Goal: Information Seeking & Learning: Check status

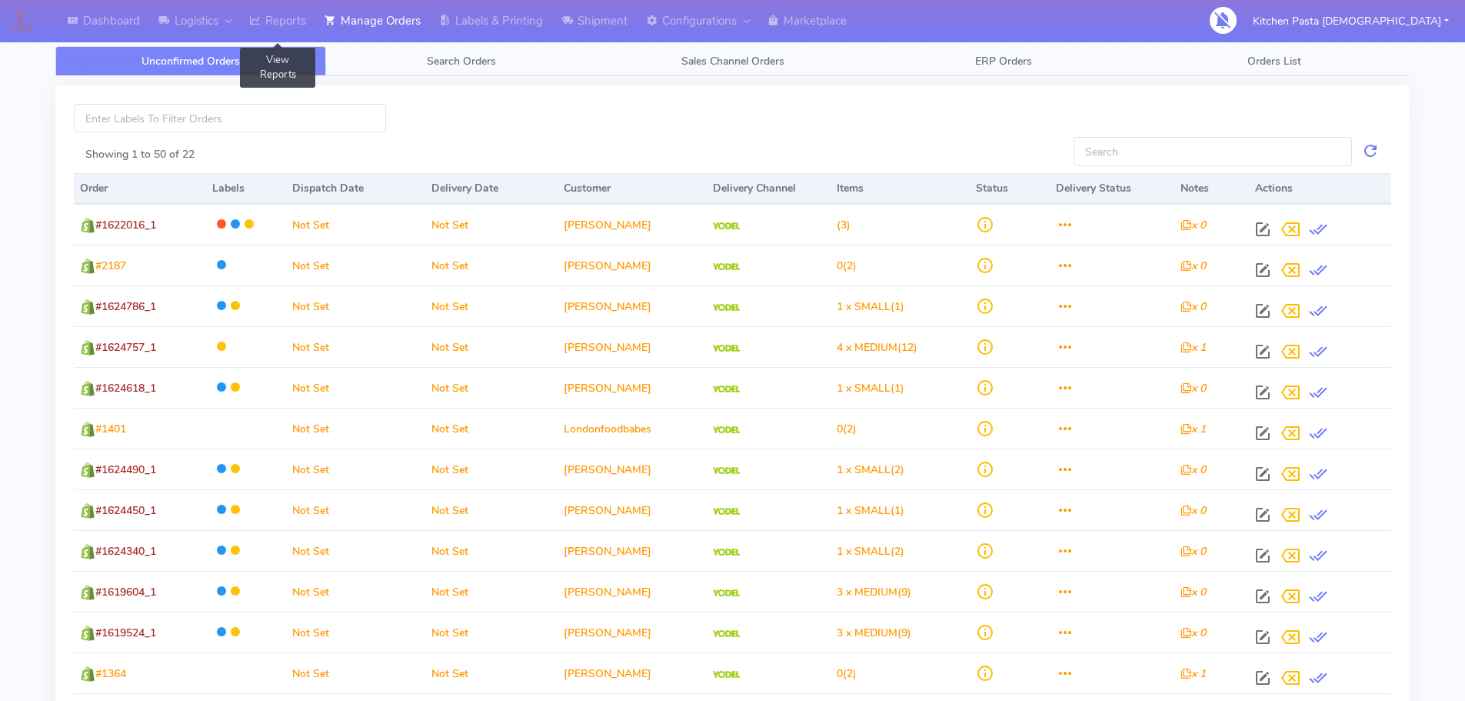
click at [276, 26] on link "Reports" at bounding box center [277, 21] width 75 height 42
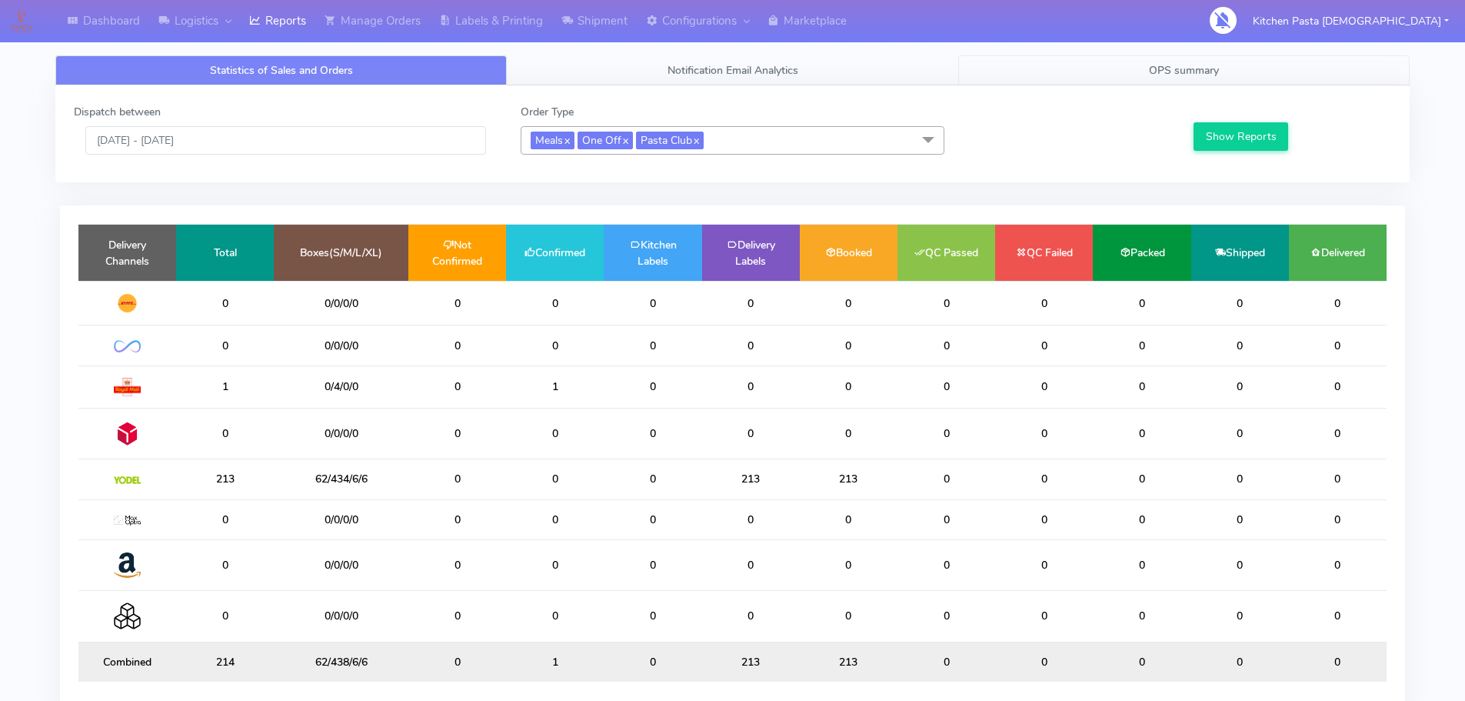
click at [1138, 64] on link "OPS summary" at bounding box center [1183, 70] width 451 height 30
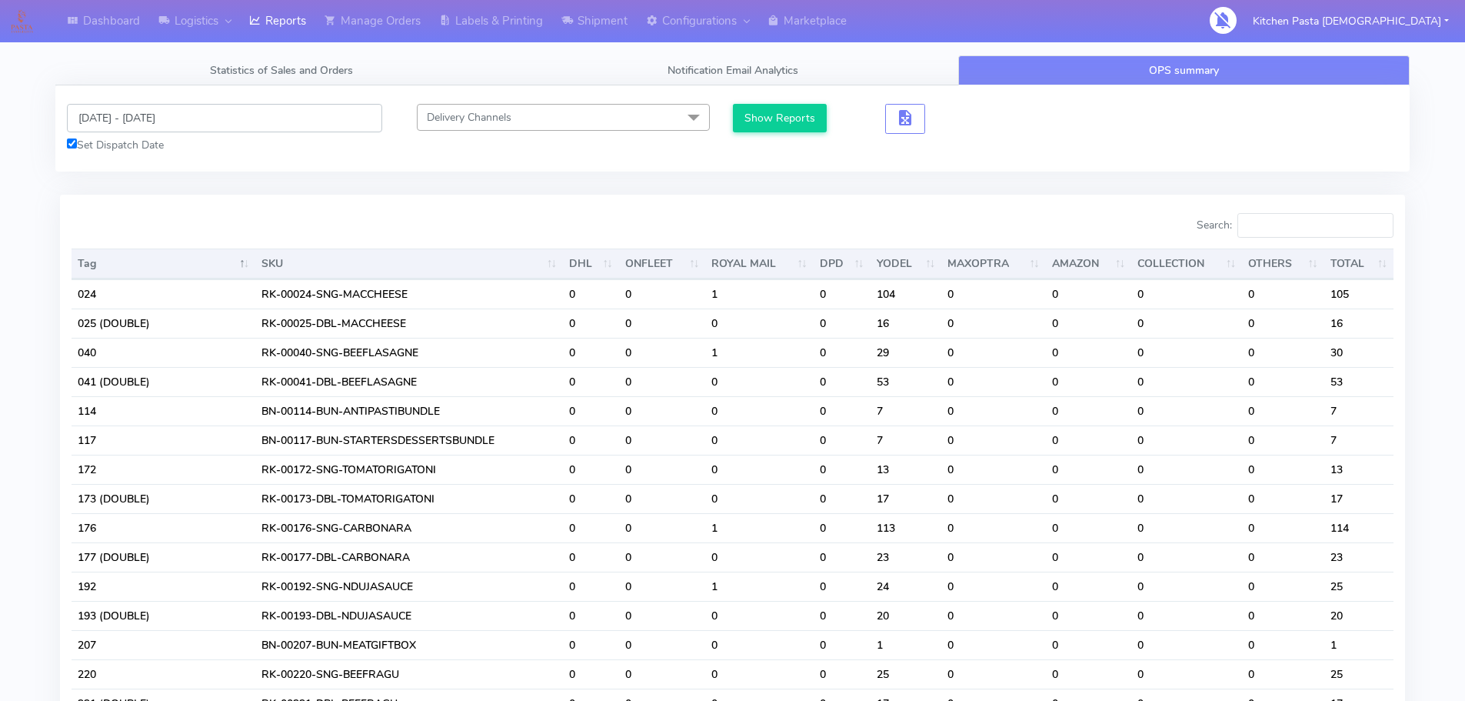
drag, startPoint x: 188, startPoint y: 132, endPoint x: 201, endPoint y: 128, distance: 12.9
click at [188, 129] on input "[DATE] - [DATE]" at bounding box center [224, 118] width 315 height 28
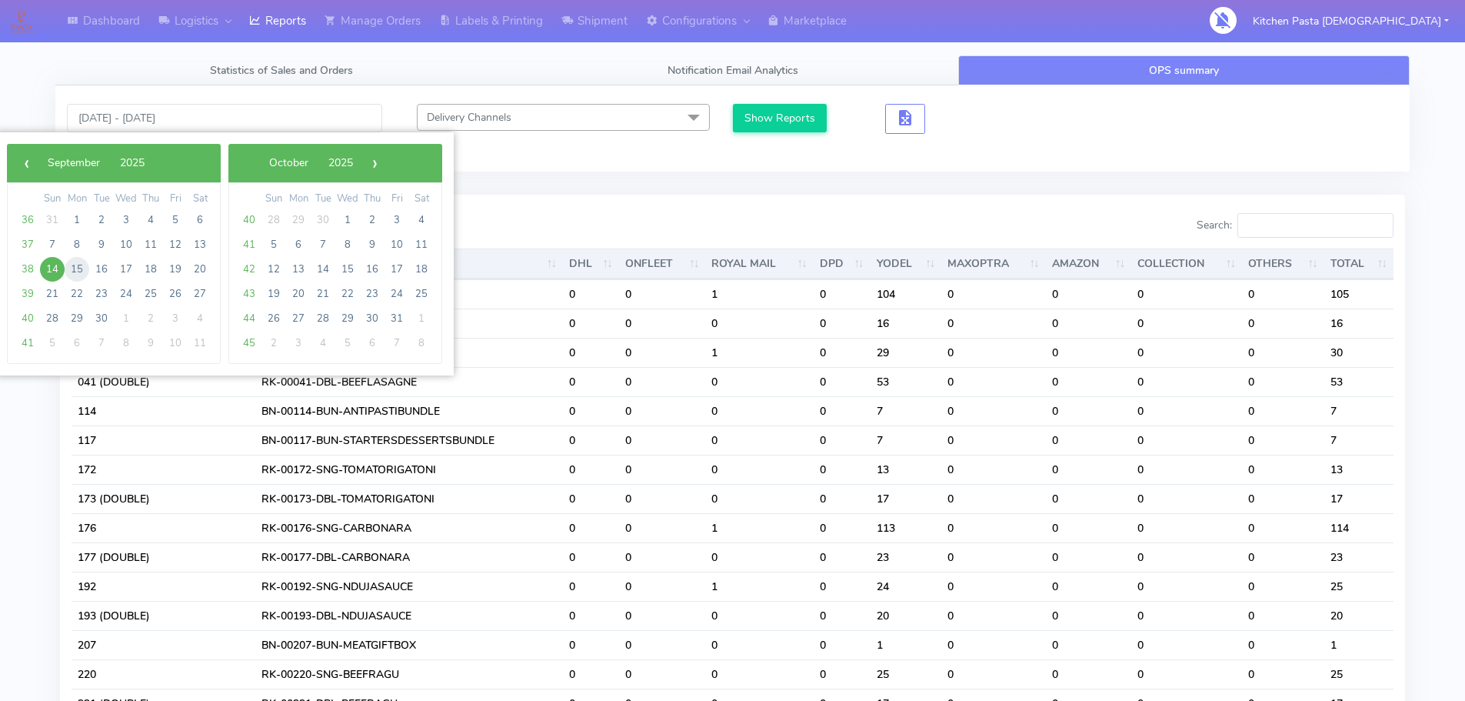
click at [72, 267] on span "15" at bounding box center [77, 269] width 25 height 25
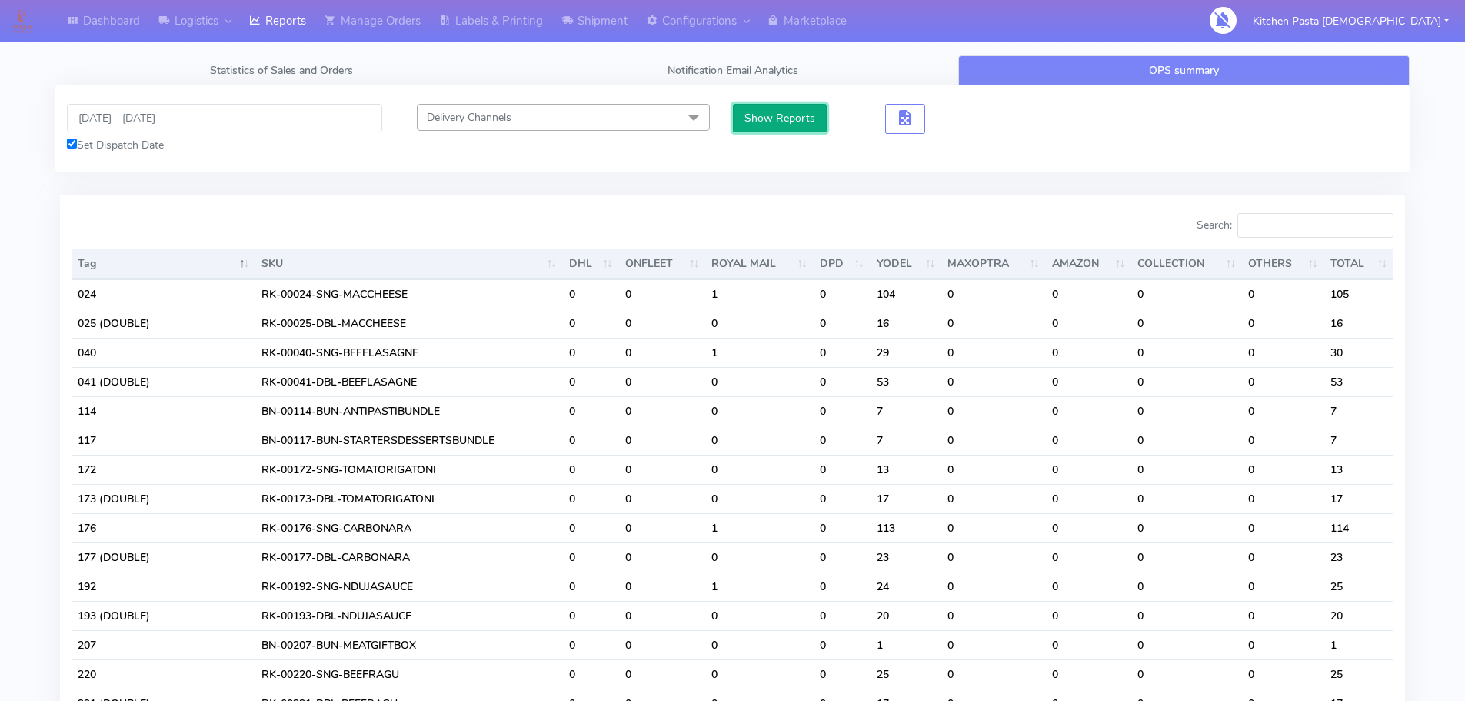
click at [758, 109] on button "Show Reports" at bounding box center [780, 118] width 95 height 28
click at [167, 116] on input "[DATE] - [DATE]" at bounding box center [224, 118] width 315 height 28
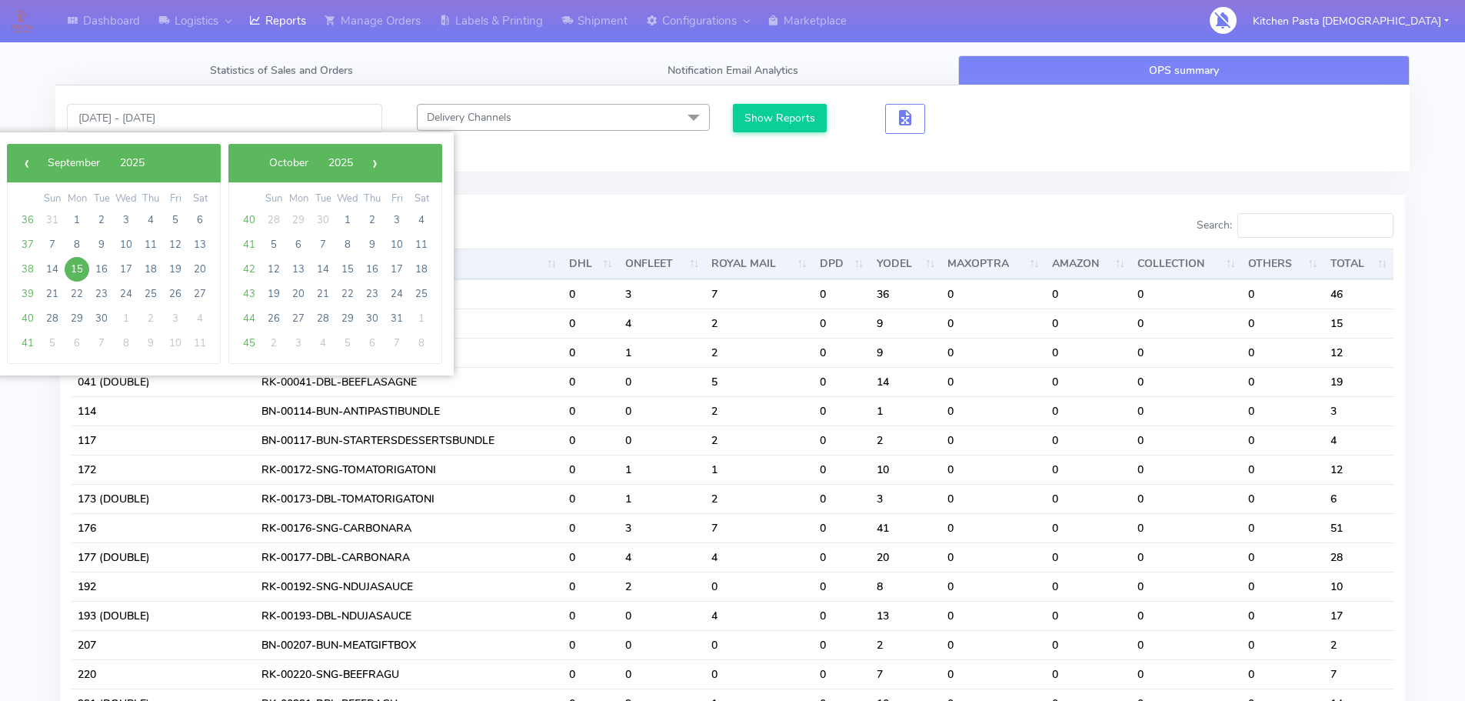
click at [72, 265] on span "15" at bounding box center [77, 269] width 25 height 25
click at [98, 268] on span "16" at bounding box center [101, 269] width 25 height 25
type input "[DATE] - [DATE]"
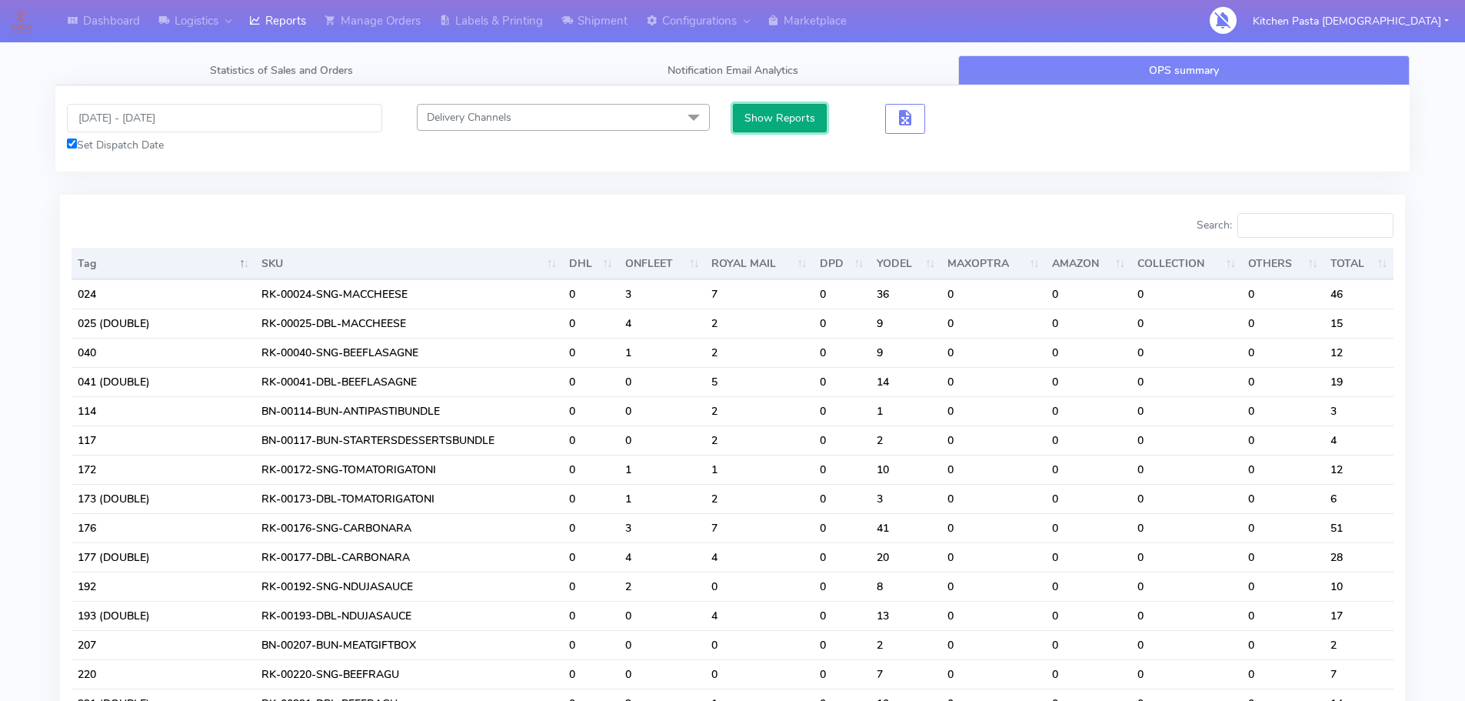
click at [751, 122] on button "Show Reports" at bounding box center [780, 118] width 95 height 28
click at [1294, 221] on input "Search:" at bounding box center [1315, 225] width 156 height 25
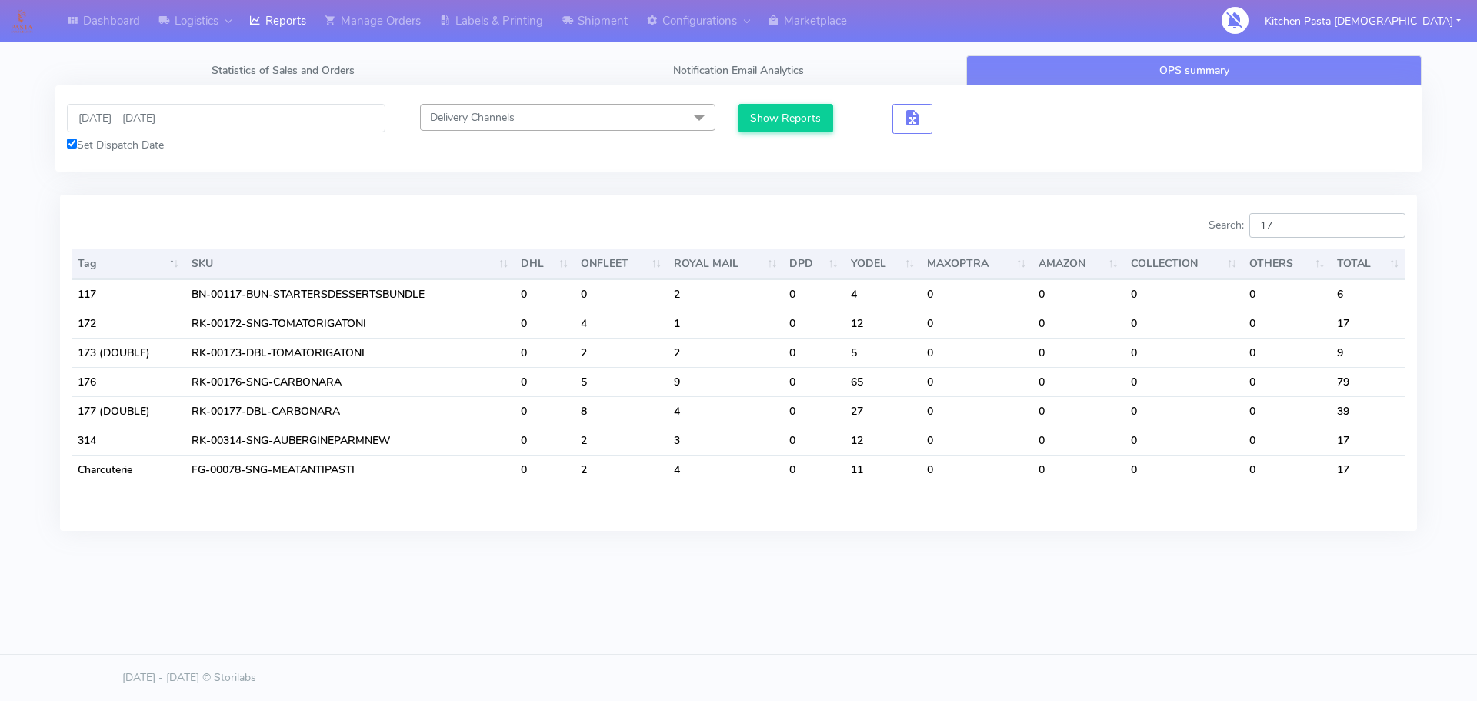
type input "1"
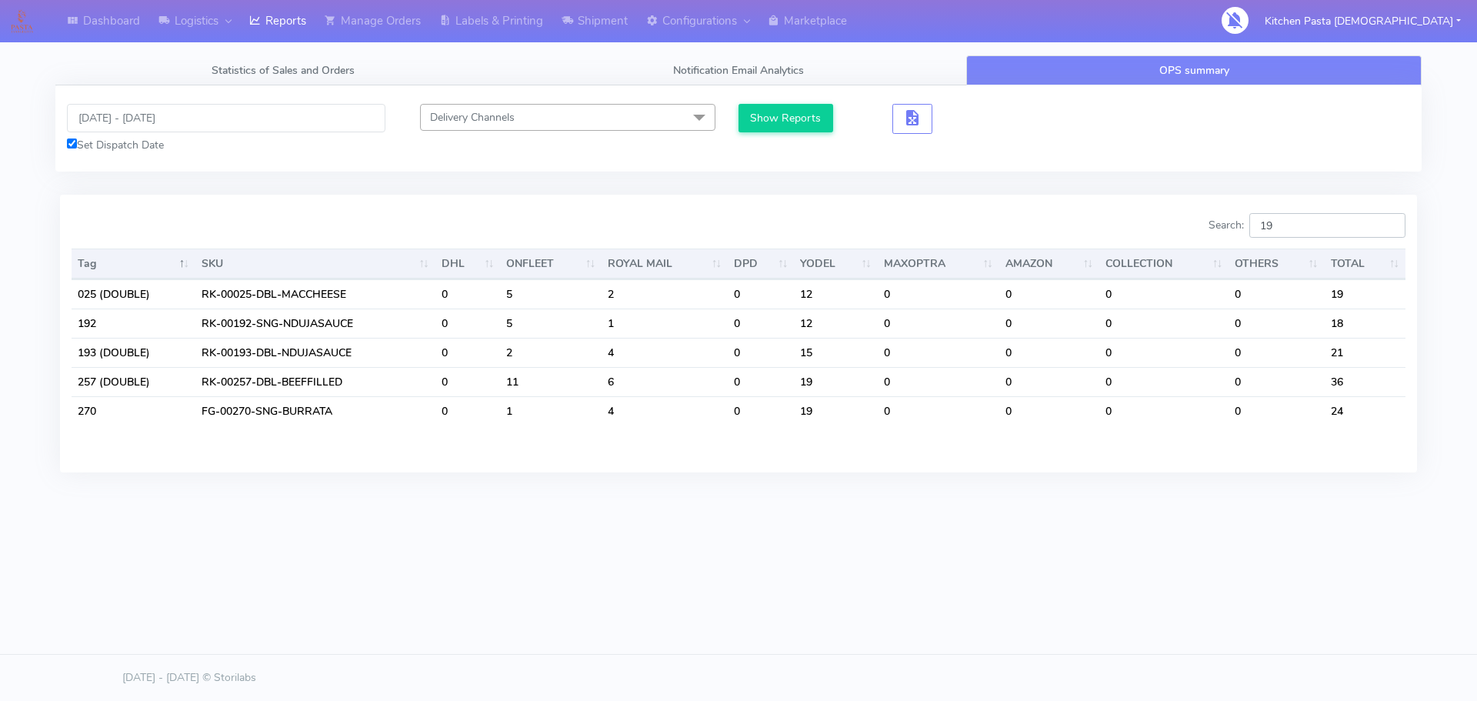
type input "1"
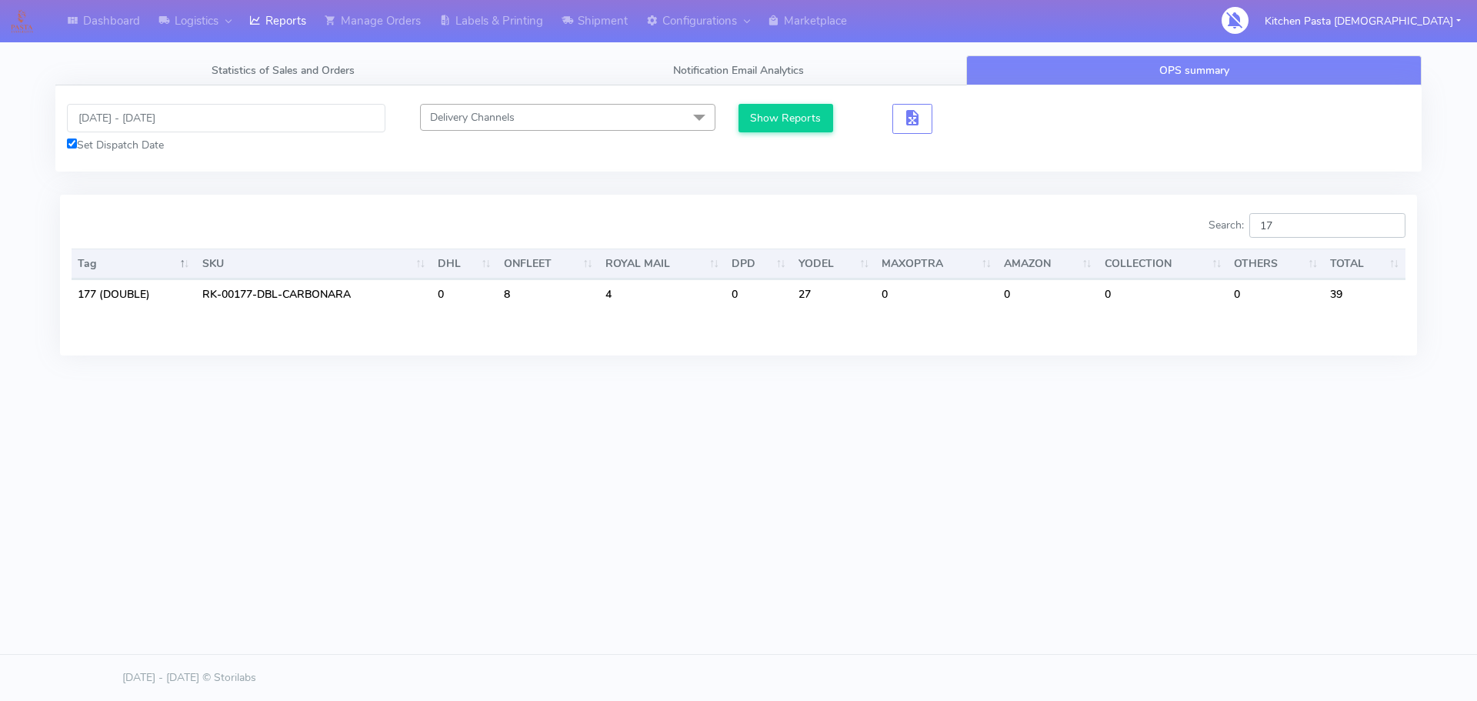
type input "1"
click at [1102, 549] on div "Dashboard Logistics [GEOGRAPHIC_DATA] Logistics Reports Manage Orders Labels & …" at bounding box center [738, 280] width 1477 height 561
click at [1306, 233] on input "221" at bounding box center [1327, 225] width 156 height 25
type input "2"
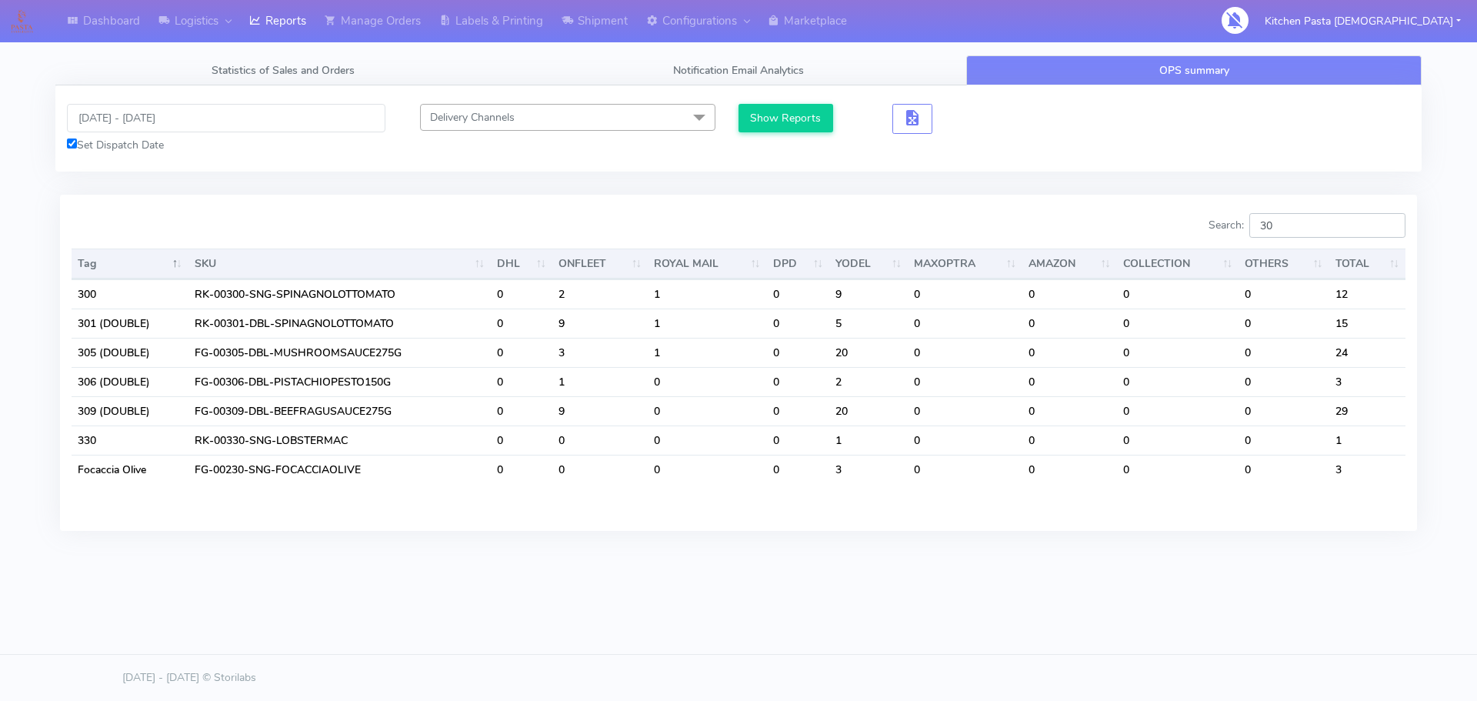
type input "3"
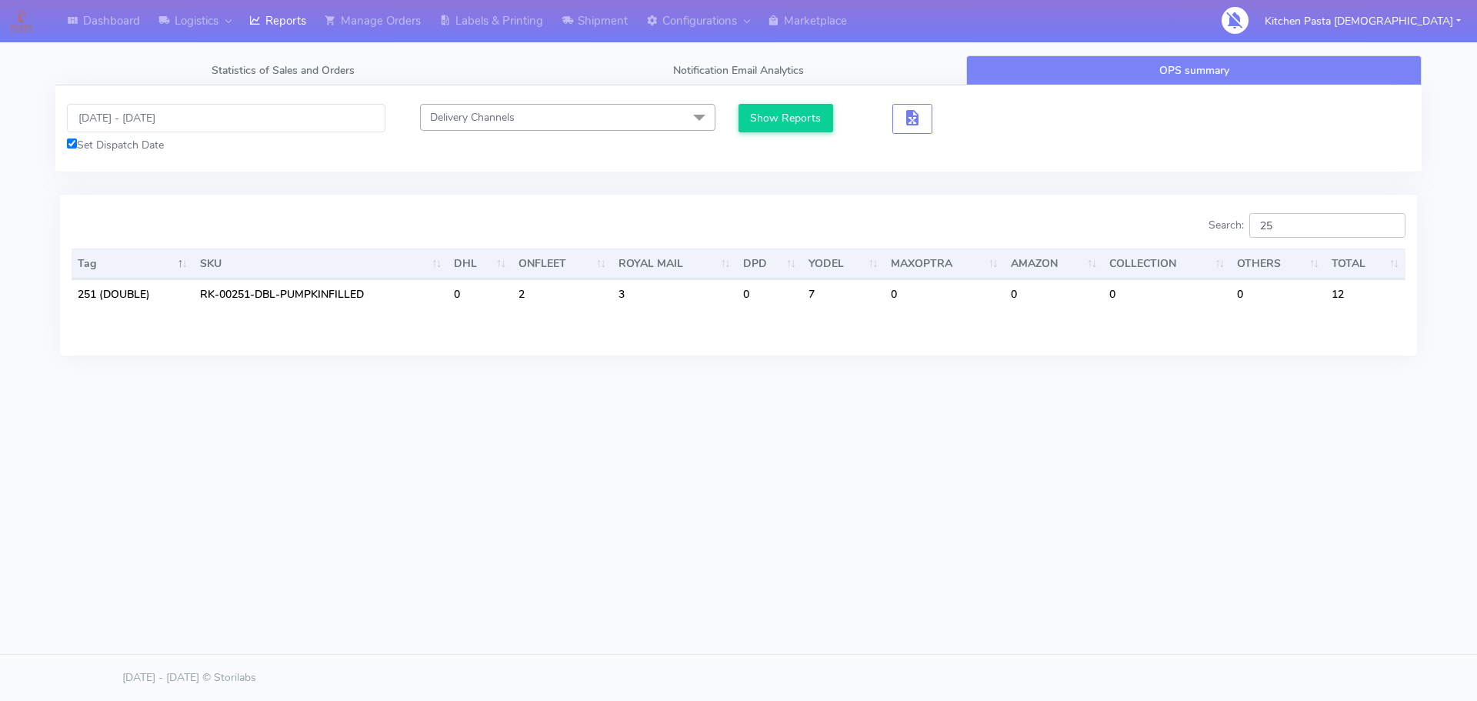
type input "2"
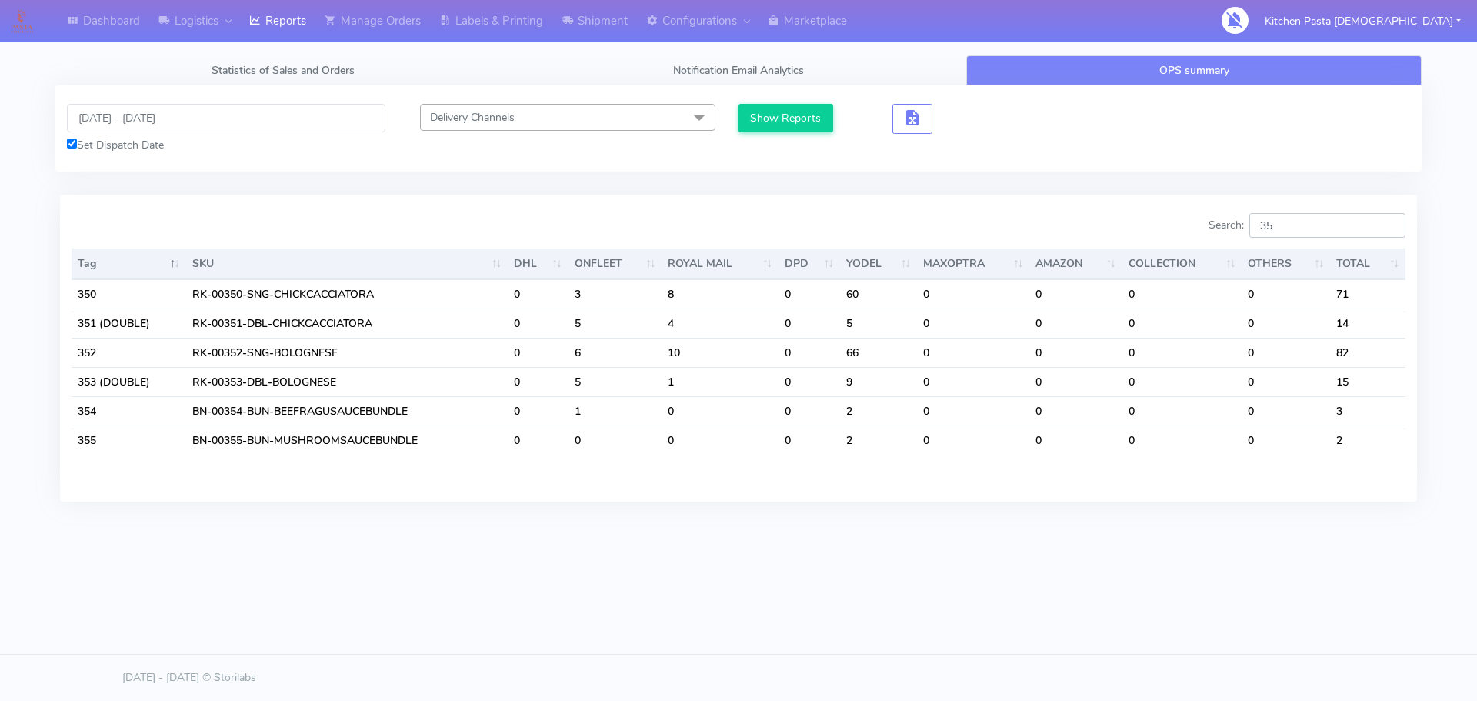
type input "3"
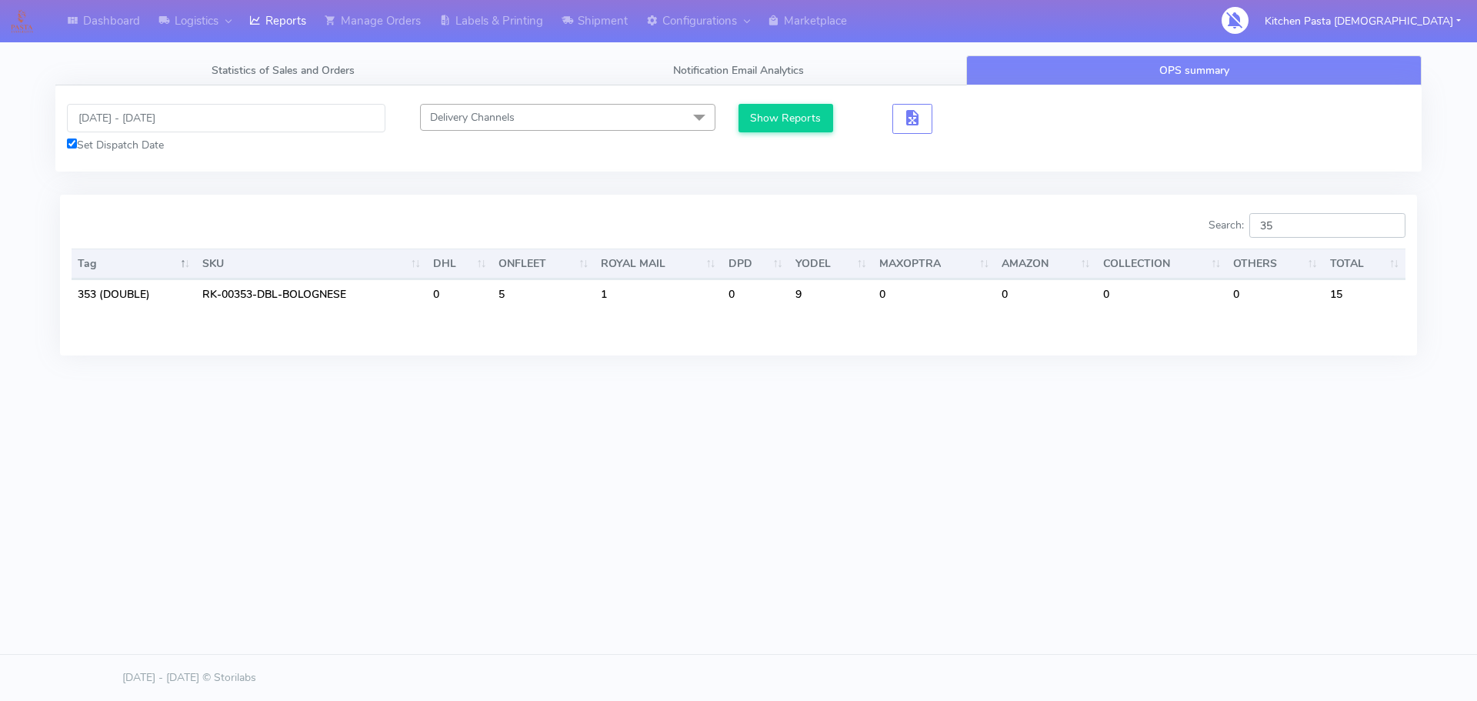
type input "3"
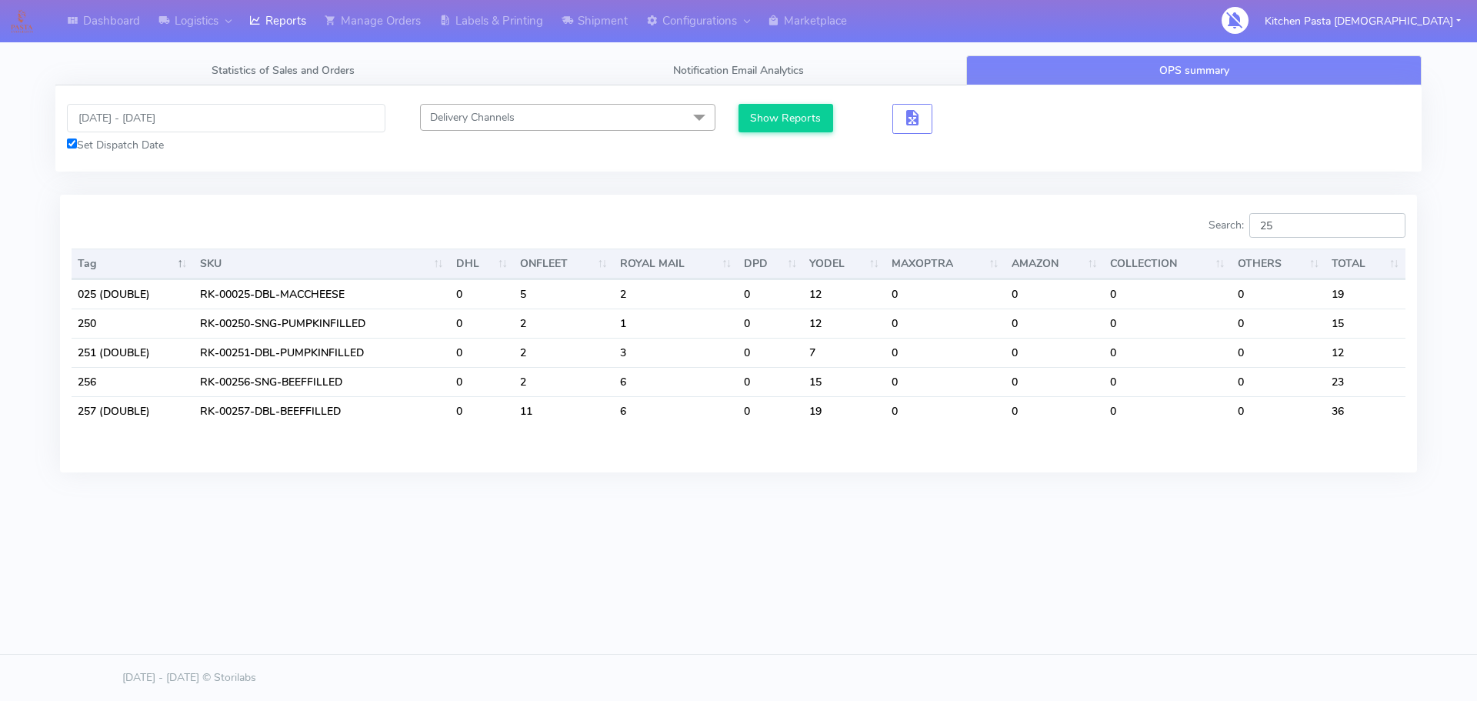
type input "2"
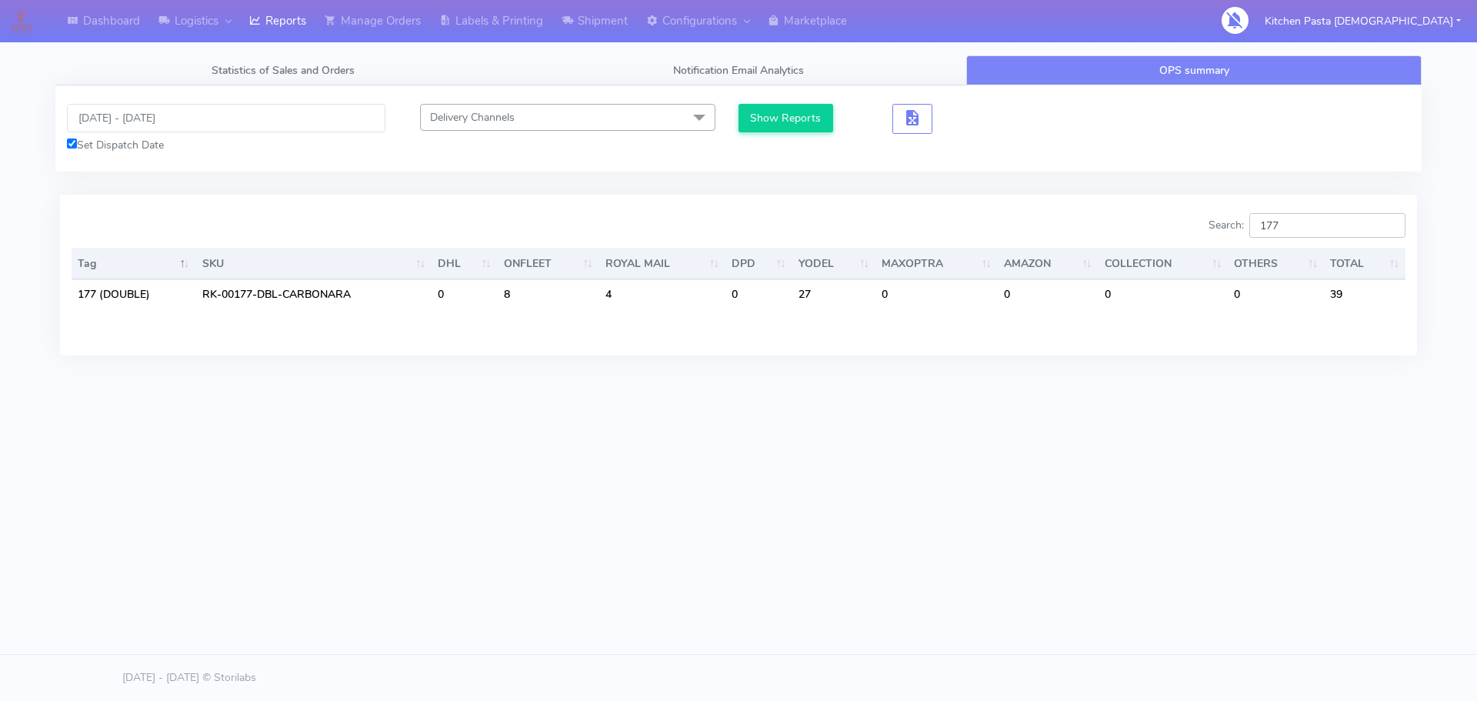
click at [1320, 225] on input "177" at bounding box center [1327, 225] width 156 height 25
click at [1316, 225] on input "177" at bounding box center [1327, 225] width 156 height 25
type input "1"
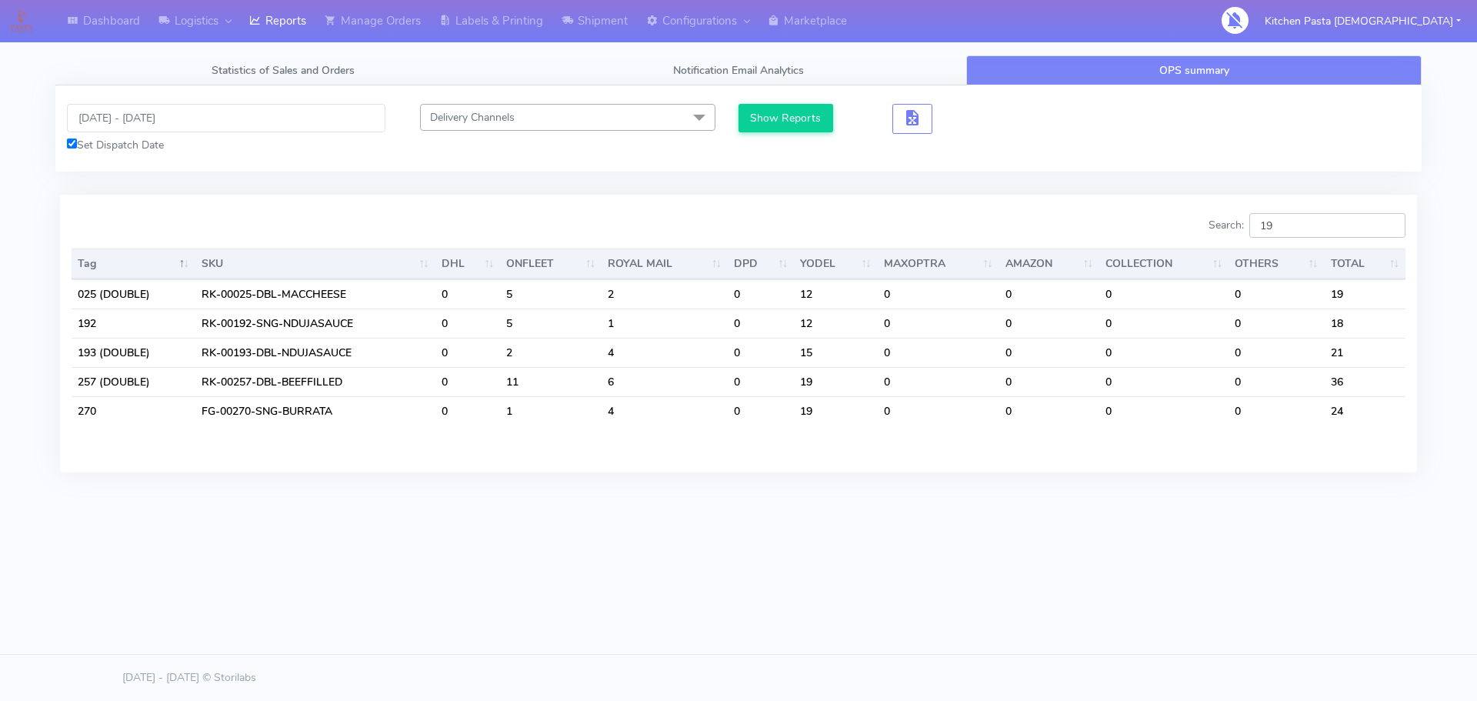
type input "1"
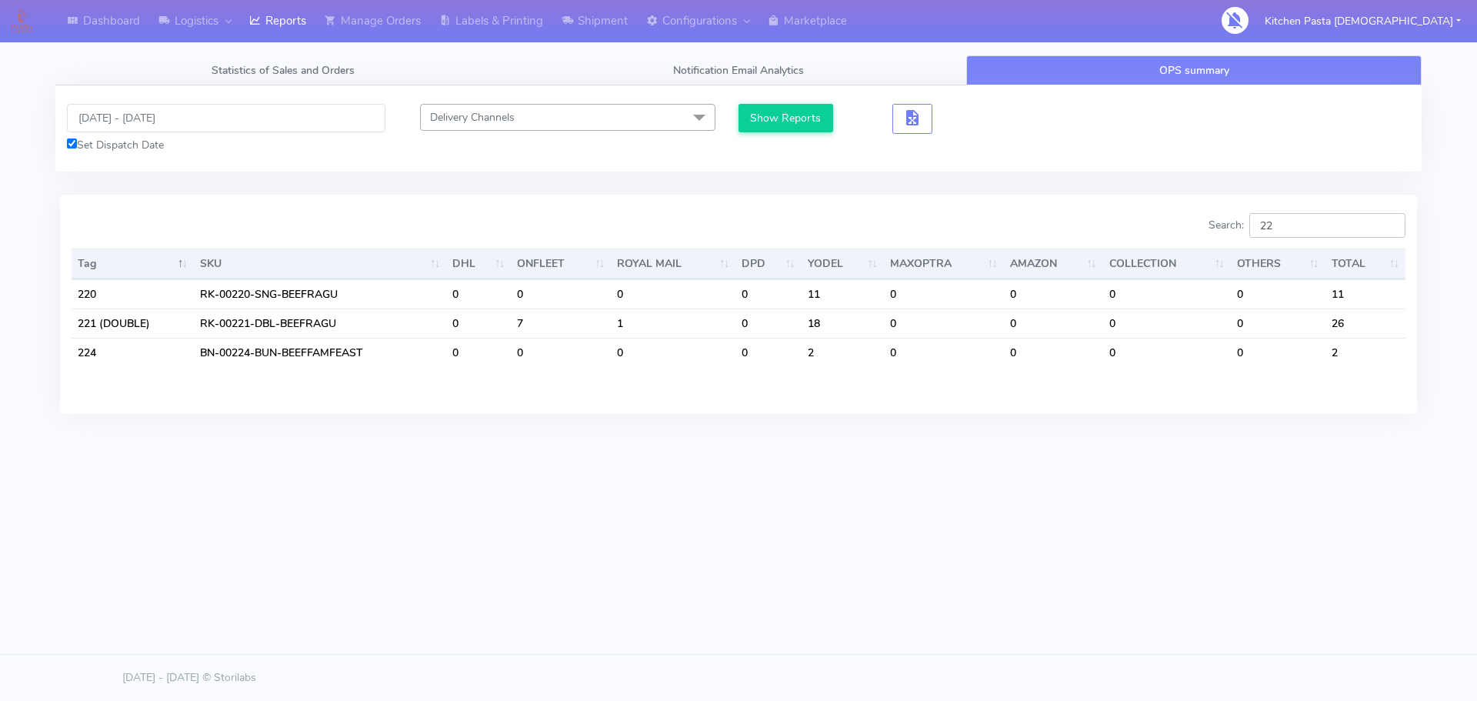
type input "2"
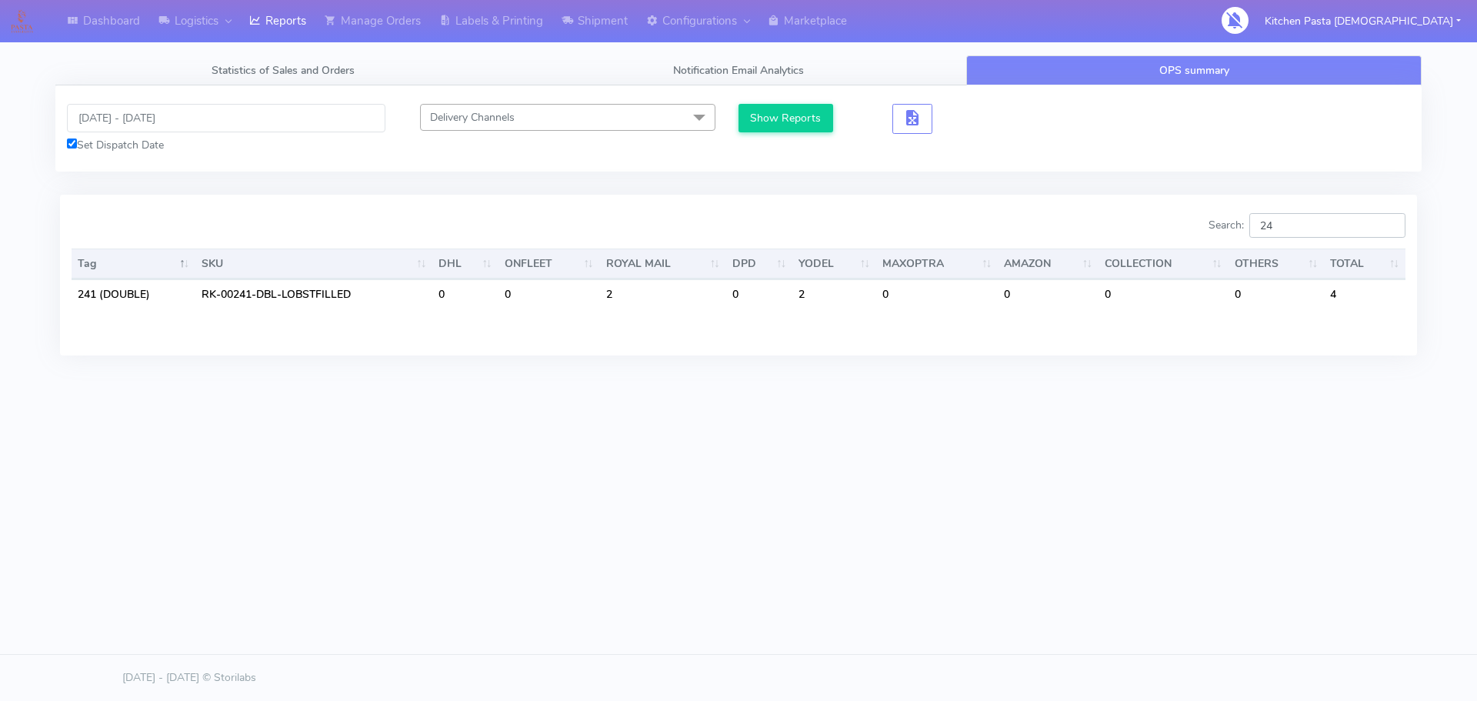
type input "2"
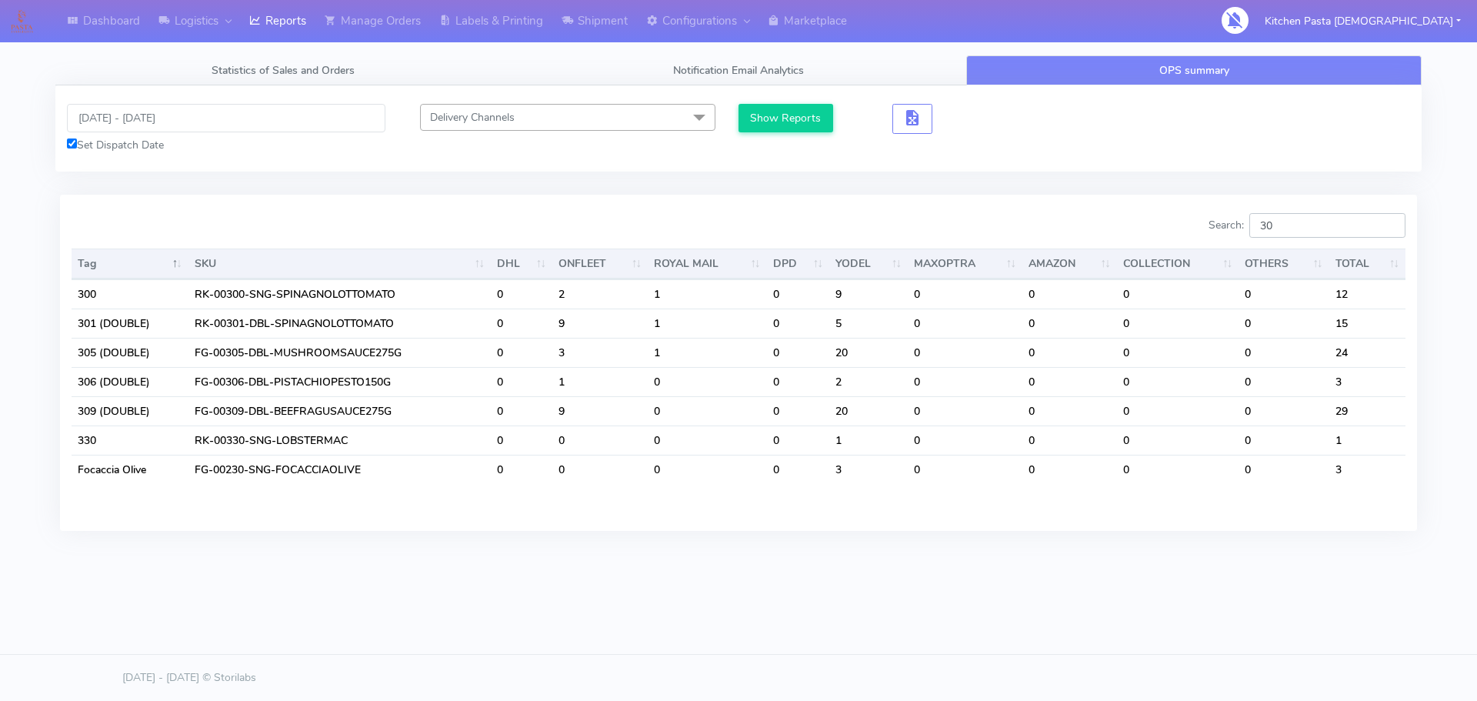
type input "3"
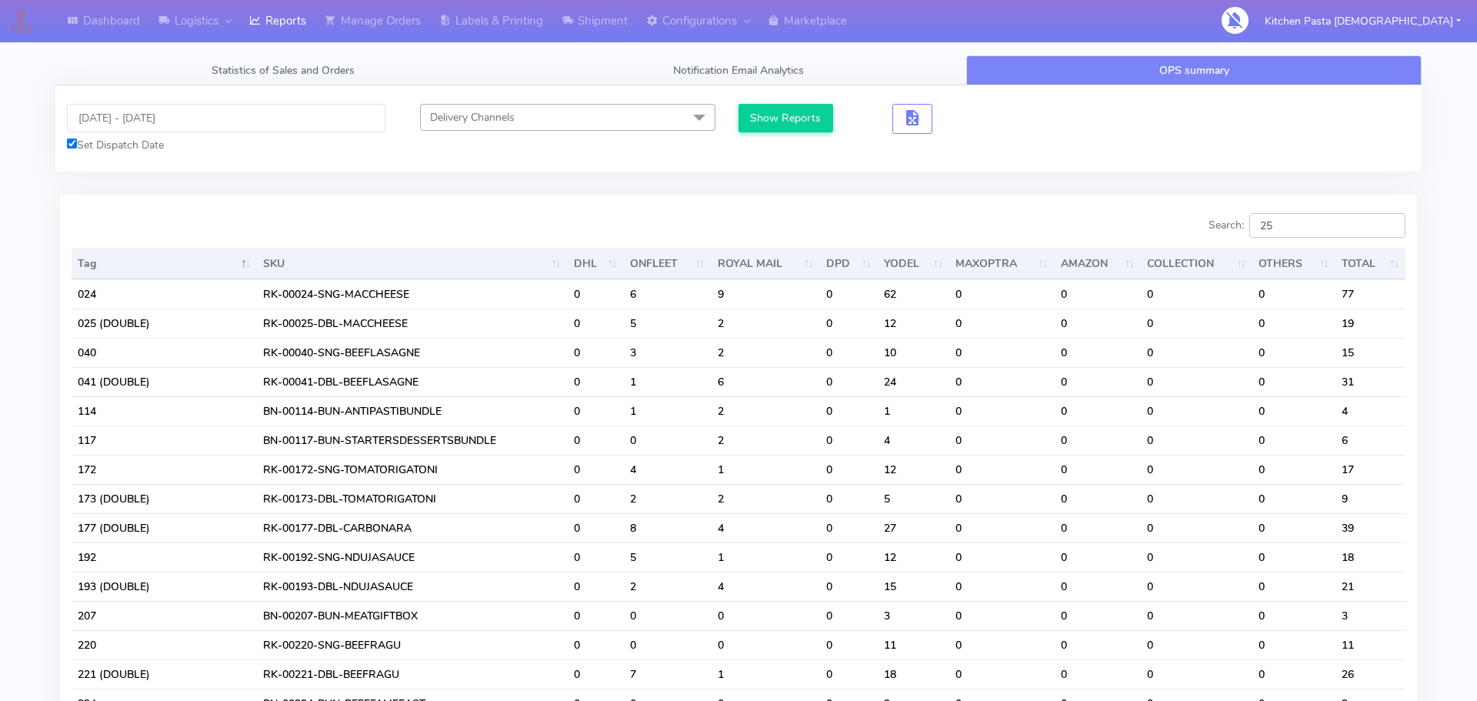
type input "2"
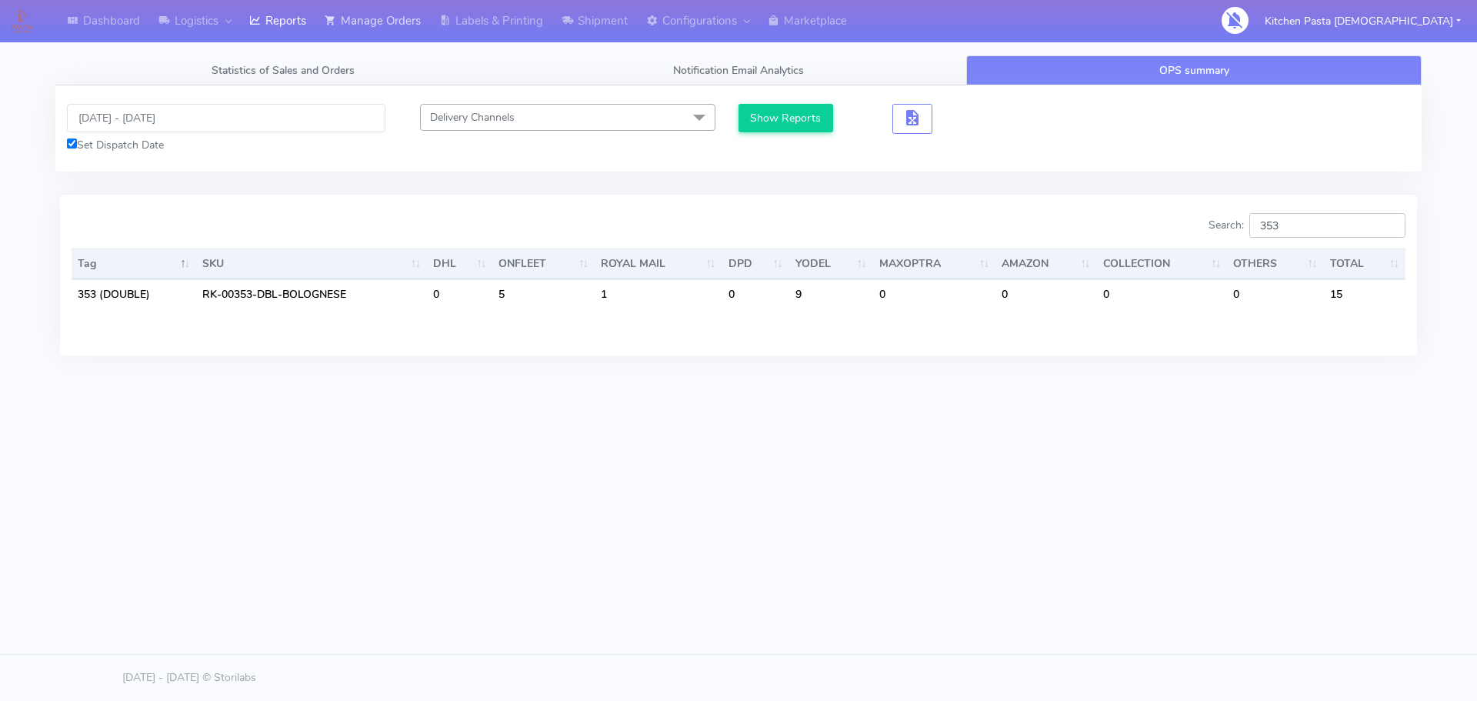
type input "353"
